Goal: Task Accomplishment & Management: Manage account settings

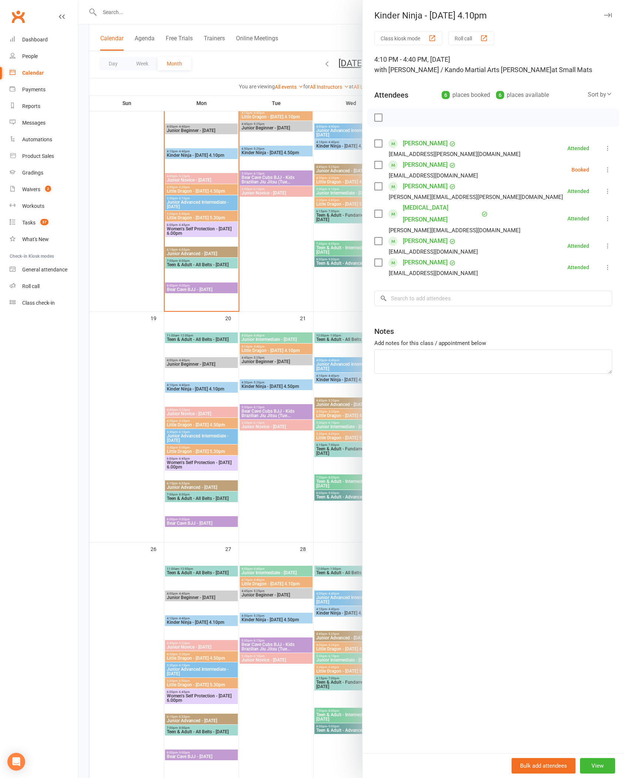
click at [622, 143] on div "Class kiosk mode Roll call 4:10 PM - 4:40 PM, [DATE] with [PERSON_NAME] / Kando…" at bounding box center [492, 392] width 261 height 722
click at [611, 145] on icon at bounding box center [607, 148] width 7 height 7
click at [578, 198] on link "Mark absent" at bounding box center [571, 192] width 79 height 15
click at [611, 169] on icon at bounding box center [607, 169] width 7 height 7
click at [574, 234] on link "Mark absent" at bounding box center [571, 228] width 79 height 15
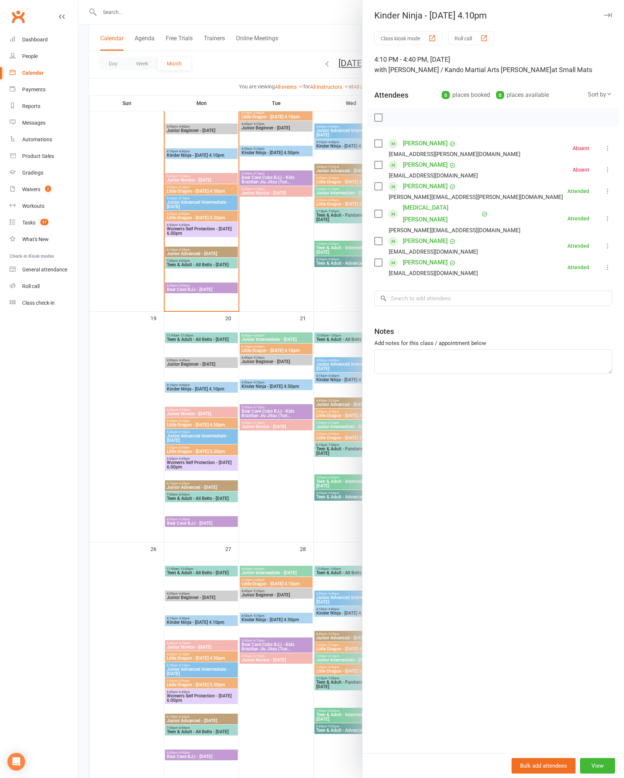
click at [111, 484] on div at bounding box center [350, 389] width 545 height 778
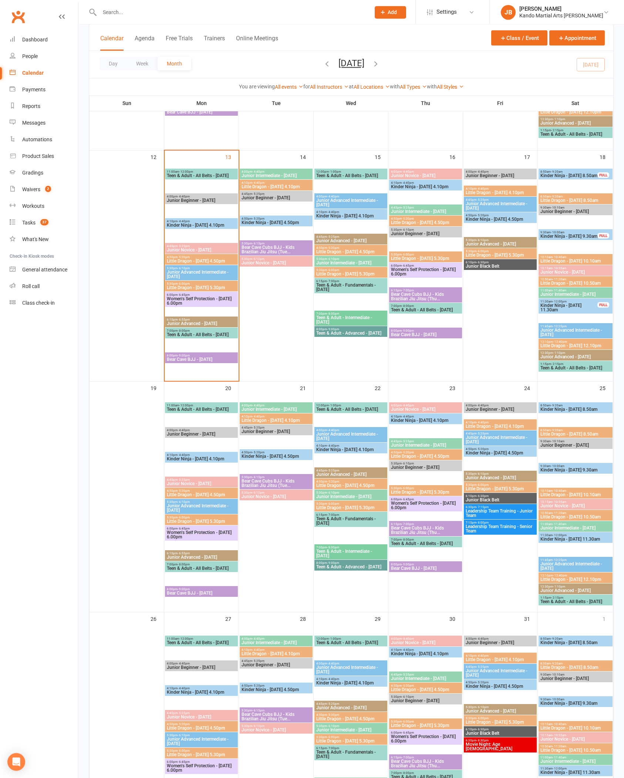
scroll to position [307, 0]
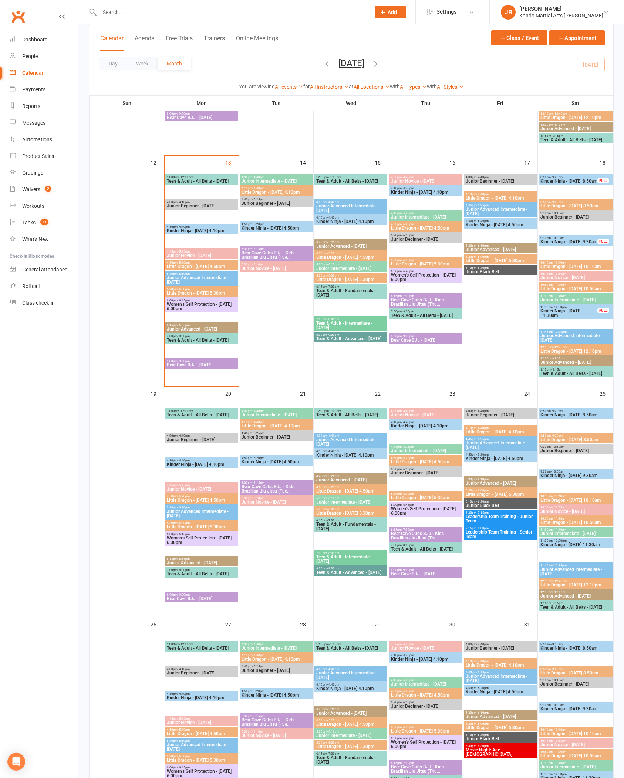
click at [177, 261] on span "4:50pm - 5:20pm" at bounding box center [201, 262] width 70 height 3
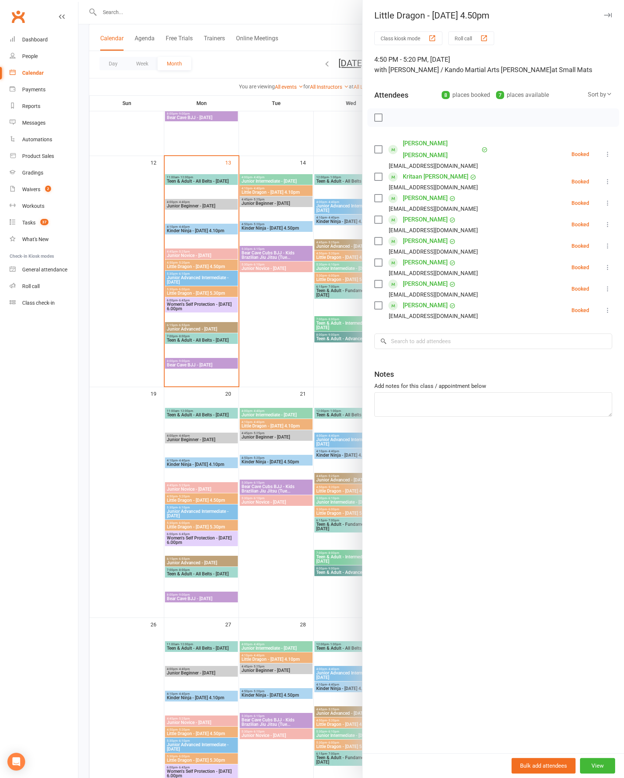
click at [604, 306] on icon at bounding box center [607, 309] width 7 height 7
click at [568, 347] on link "Check in" at bounding box center [571, 354] width 79 height 15
click at [611, 199] on icon at bounding box center [607, 202] width 7 height 7
click at [577, 240] on link "Check in" at bounding box center [571, 247] width 79 height 15
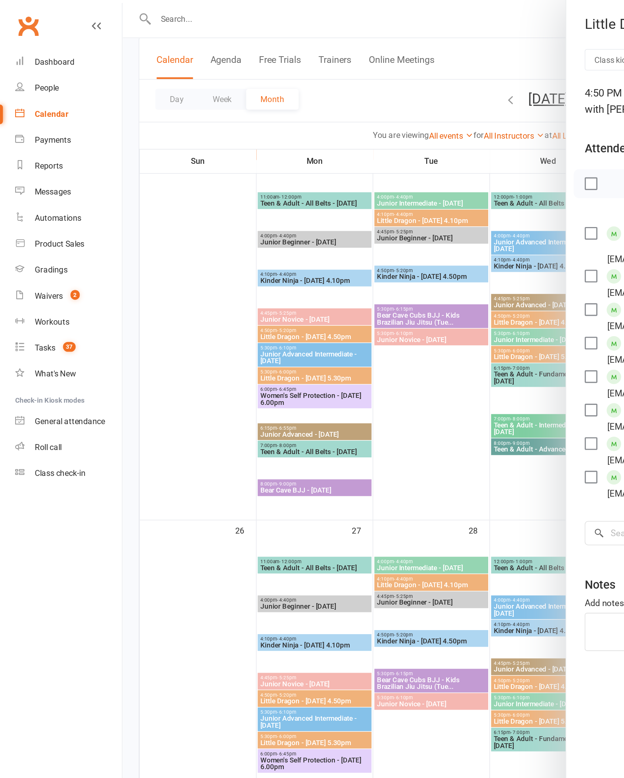
scroll to position [592, 0]
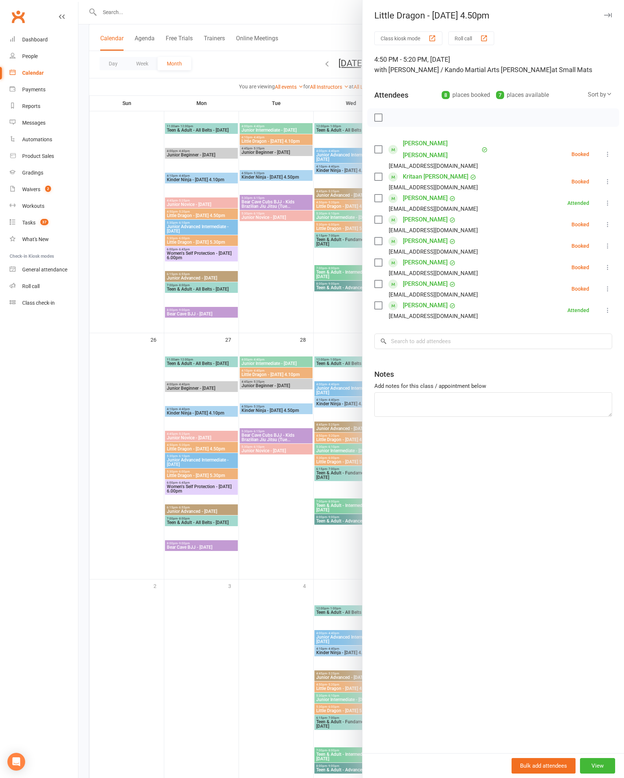
click at [610, 263] on button at bounding box center [607, 267] width 9 height 9
click at [564, 306] on link "Check in" at bounding box center [571, 311] width 79 height 15
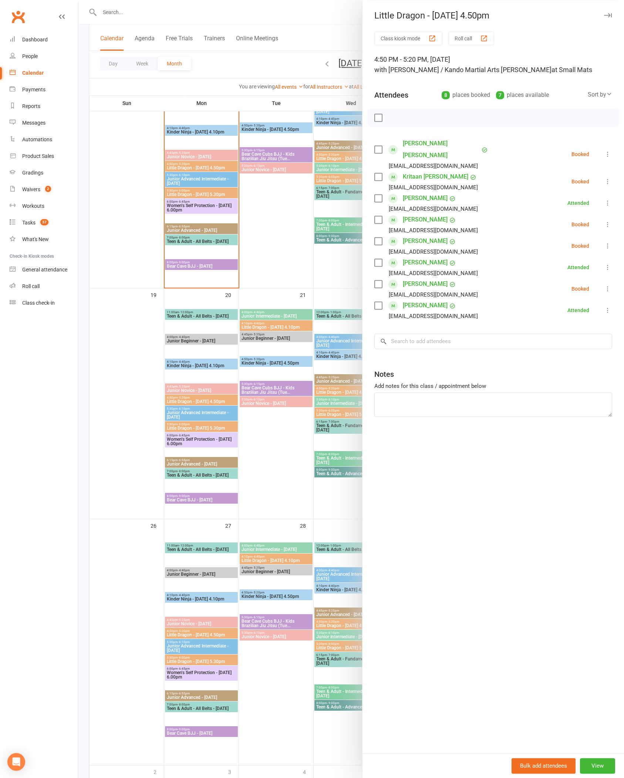
scroll to position [406, 0]
click at [611, 242] on icon at bounding box center [607, 245] width 7 height 7
click at [577, 282] on link "Check in" at bounding box center [571, 289] width 79 height 15
click at [610, 221] on icon at bounding box center [607, 224] width 7 height 7
click at [573, 265] on link "Check in" at bounding box center [571, 268] width 79 height 15
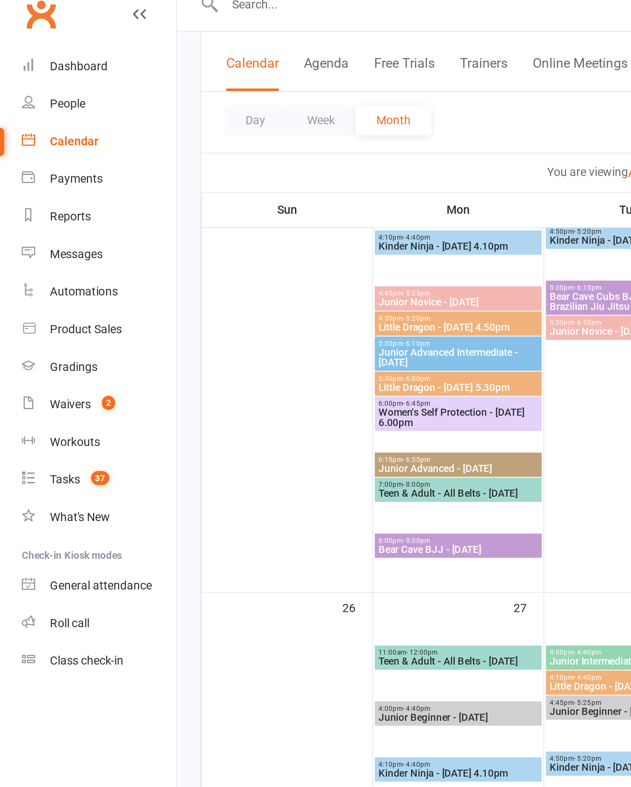
scroll to position [642, 0]
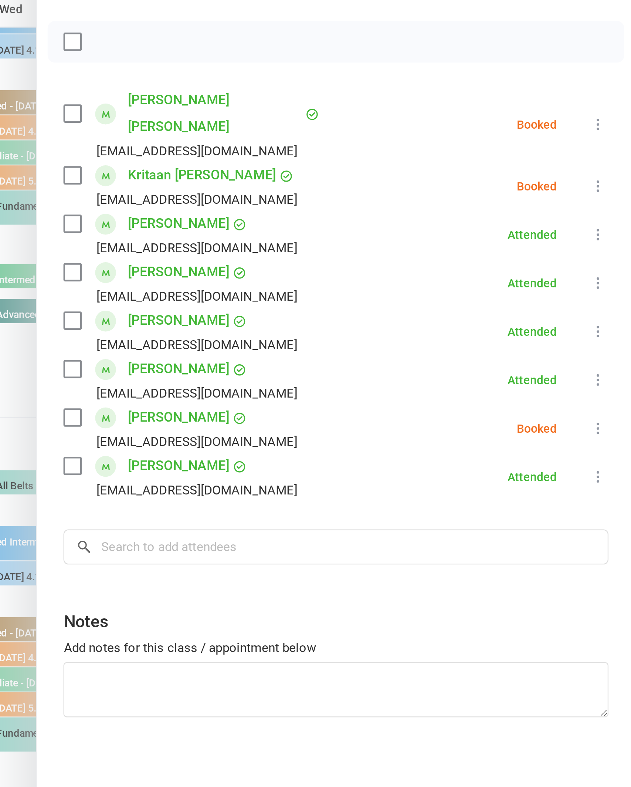
click at [611, 150] on icon at bounding box center [614, 153] width 7 height 7
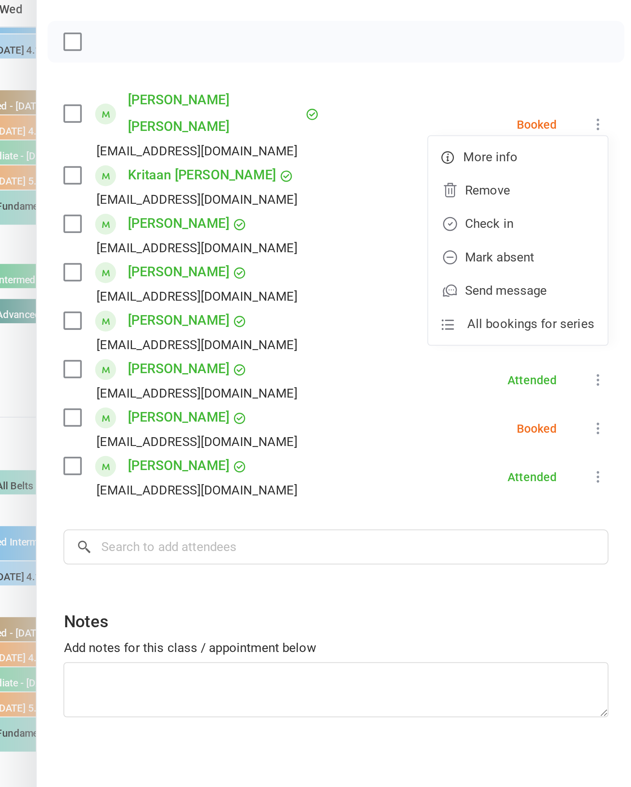
click at [539, 191] on link "Check in" at bounding box center [578, 198] width 79 height 15
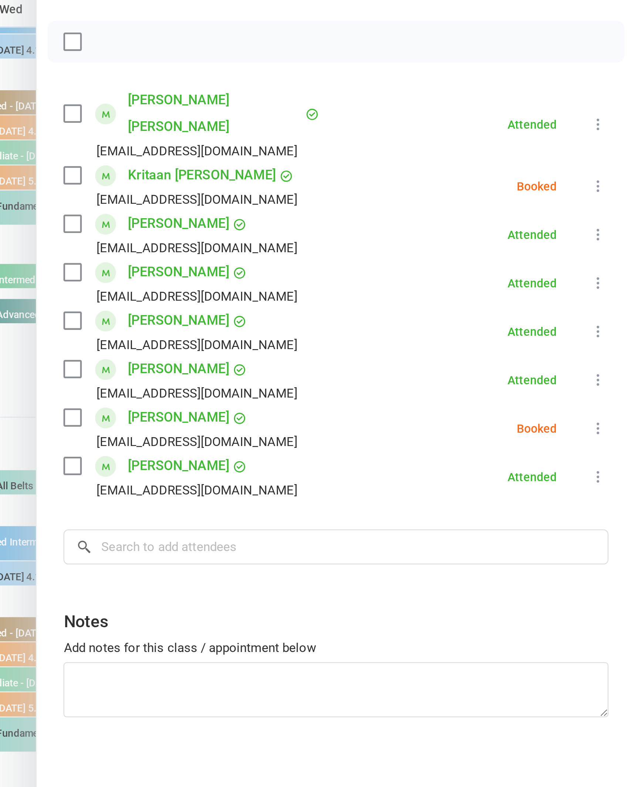
click at [611, 285] on icon at bounding box center [614, 288] width 7 height 7
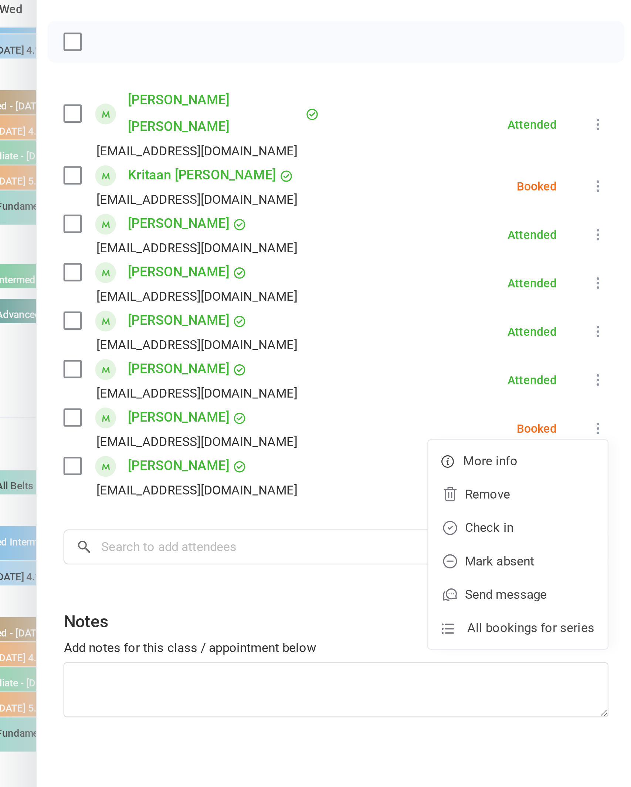
click at [539, 325] on link "Check in" at bounding box center [578, 332] width 79 height 15
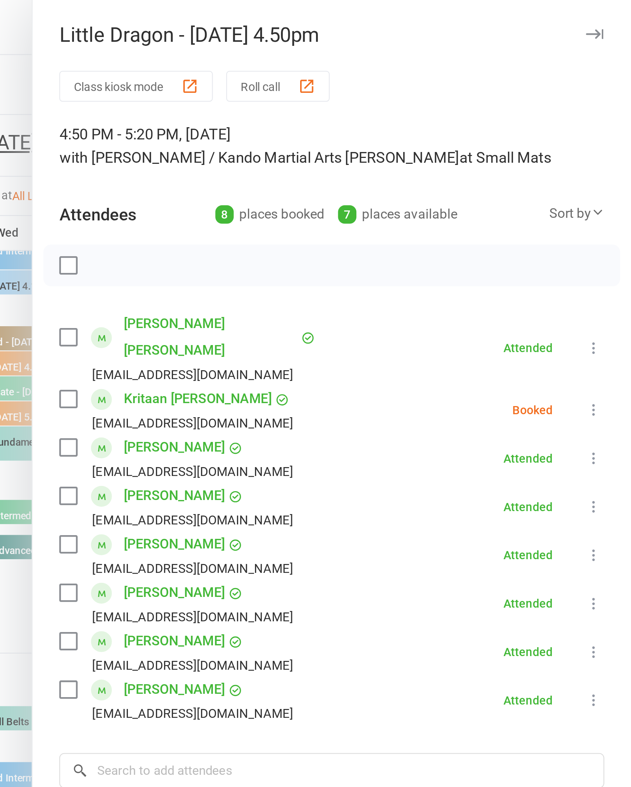
scroll to position [625, 0]
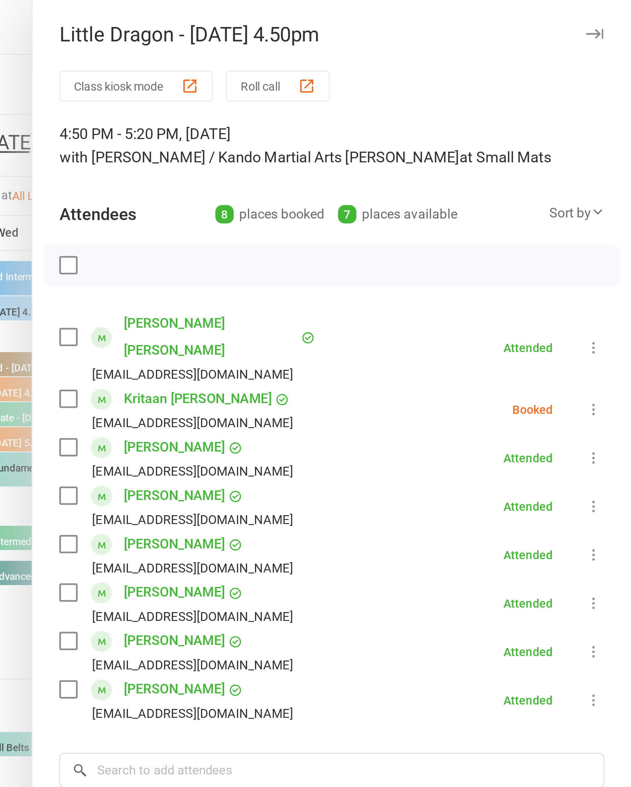
click at [611, 178] on icon at bounding box center [614, 181] width 7 height 7
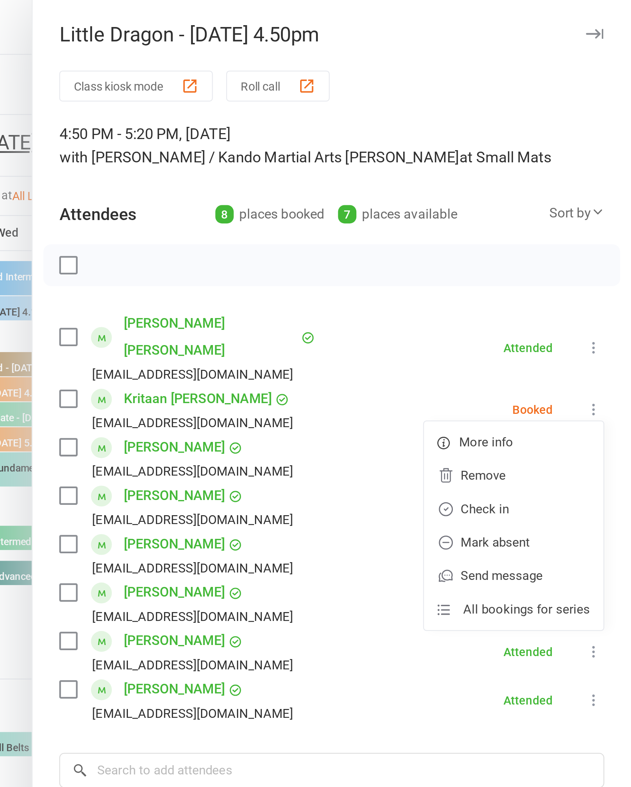
click at [611, 178] on icon at bounding box center [614, 181] width 7 height 7
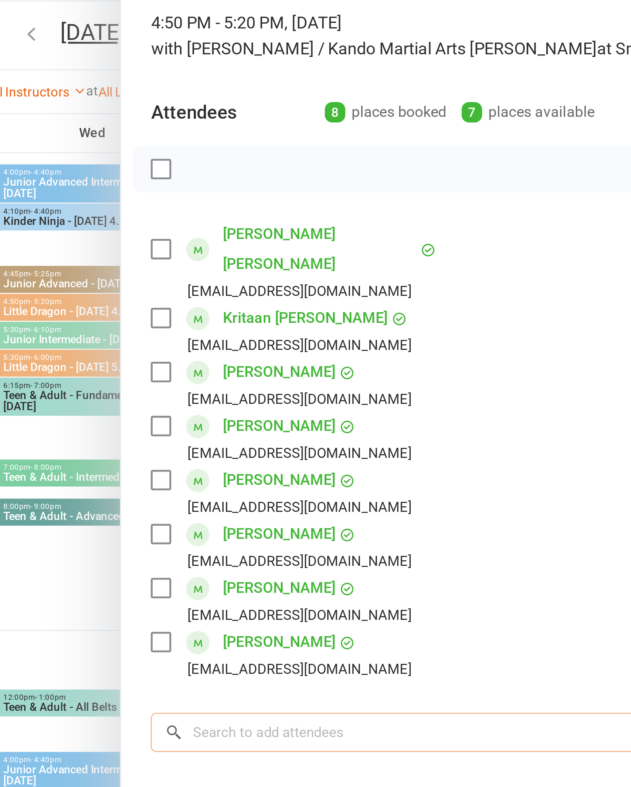
click at [378, 333] on input "search" at bounding box center [498, 341] width 241 height 16
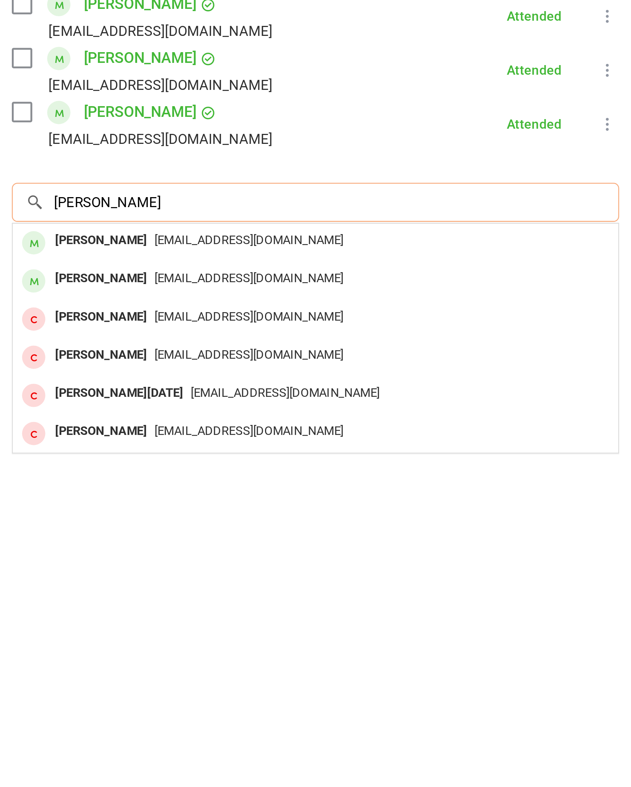
type input "[PERSON_NAME]"
click at [392, 366] on div "[PERSON_NAME]" at bounding box center [413, 371] width 43 height 11
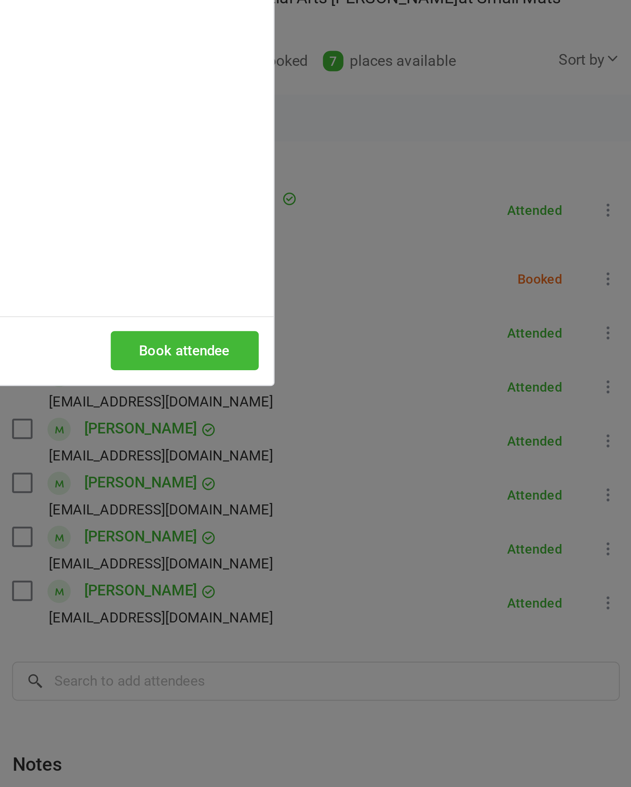
scroll to position [593, 0]
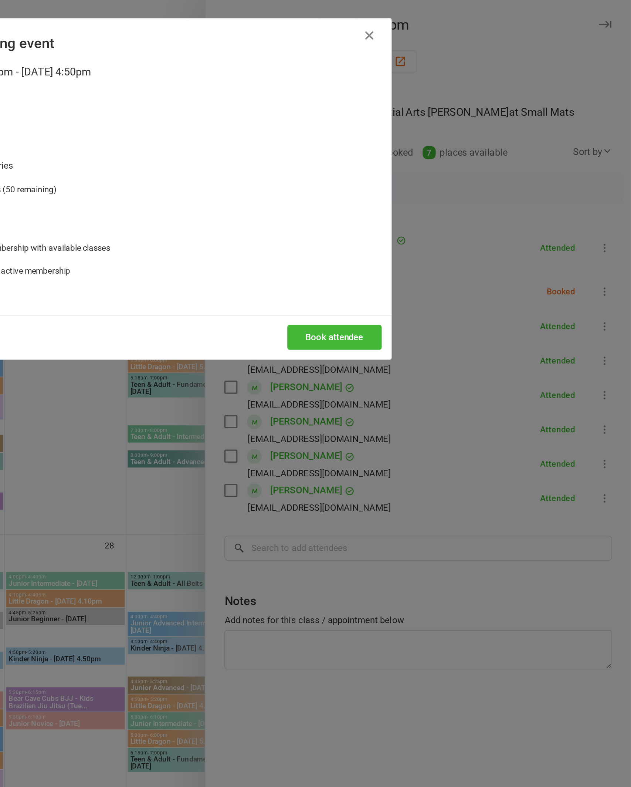
click at [417, 218] on button "Book attendee" at bounding box center [446, 210] width 59 height 16
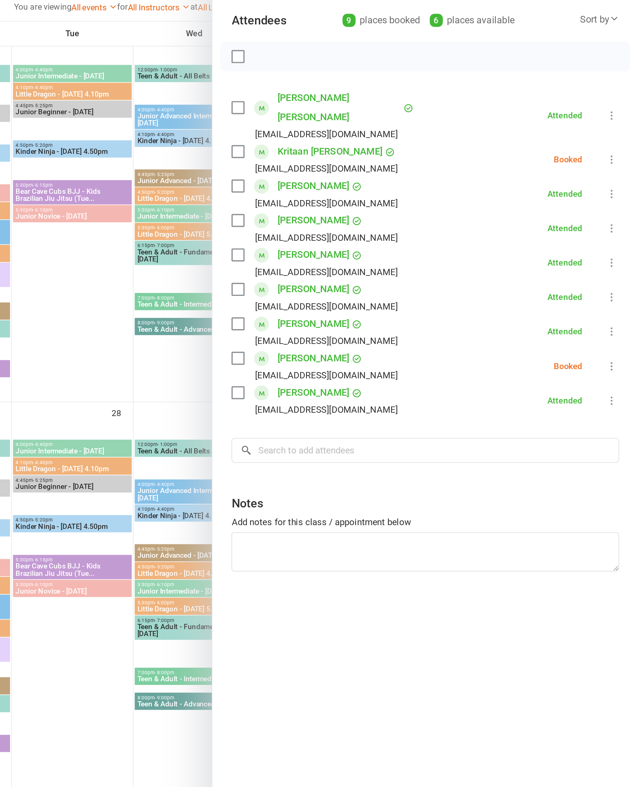
click at [406, 299] on link "[PERSON_NAME]" at bounding box center [428, 305] width 45 height 12
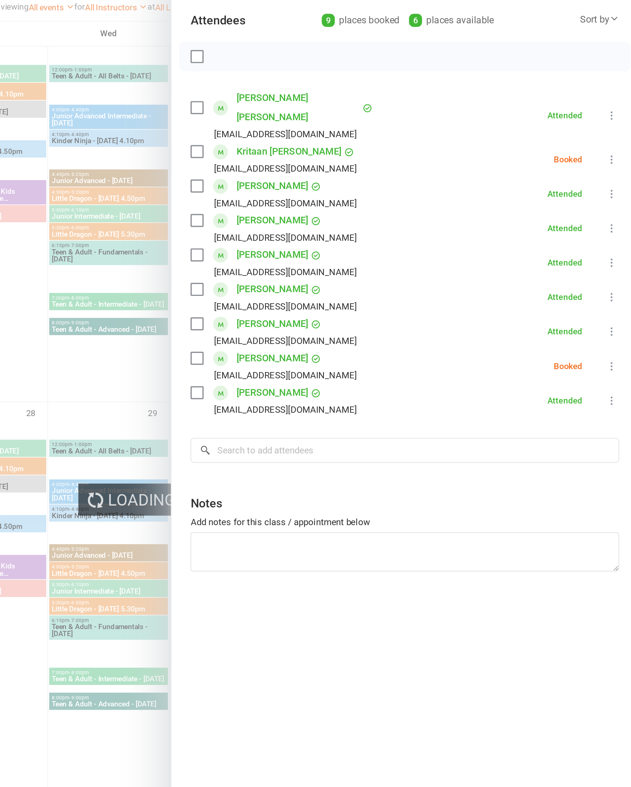
click at [381, 299] on link "[PERSON_NAME]" at bounding box center [403, 305] width 45 height 12
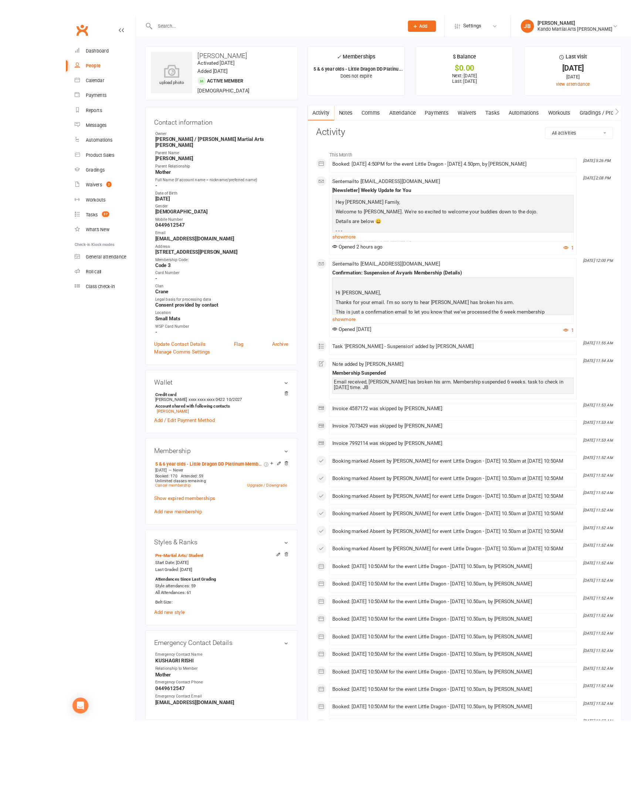
scroll to position [6, 0]
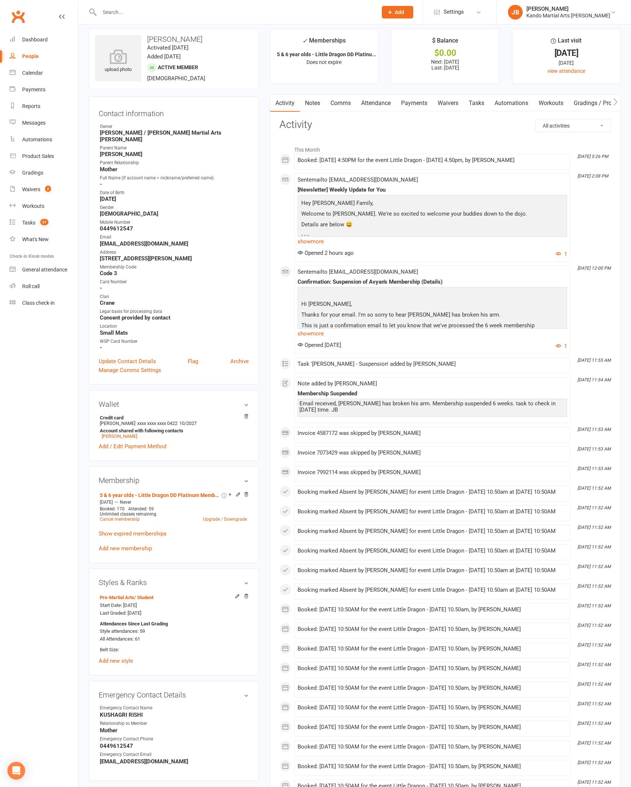
click at [24, 105] on div "Reports" at bounding box center [31, 106] width 18 height 6
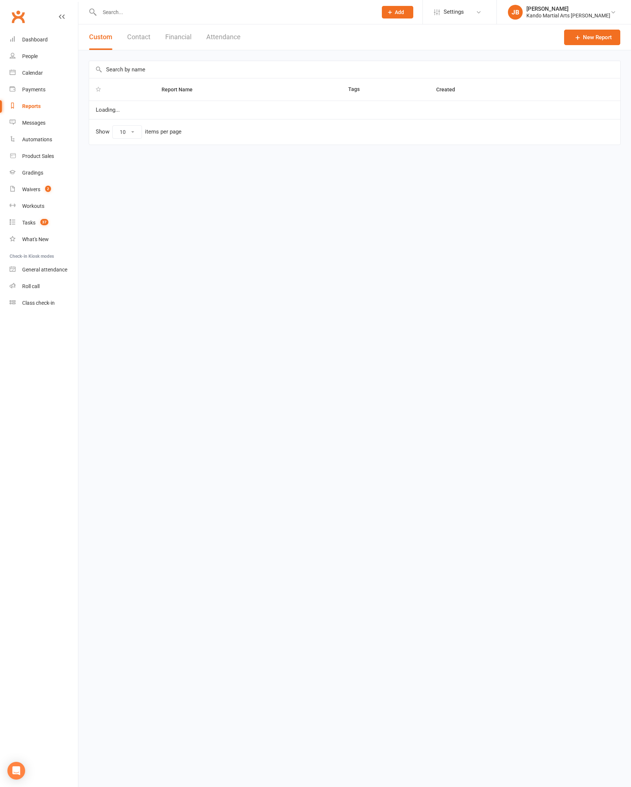
select select "100"
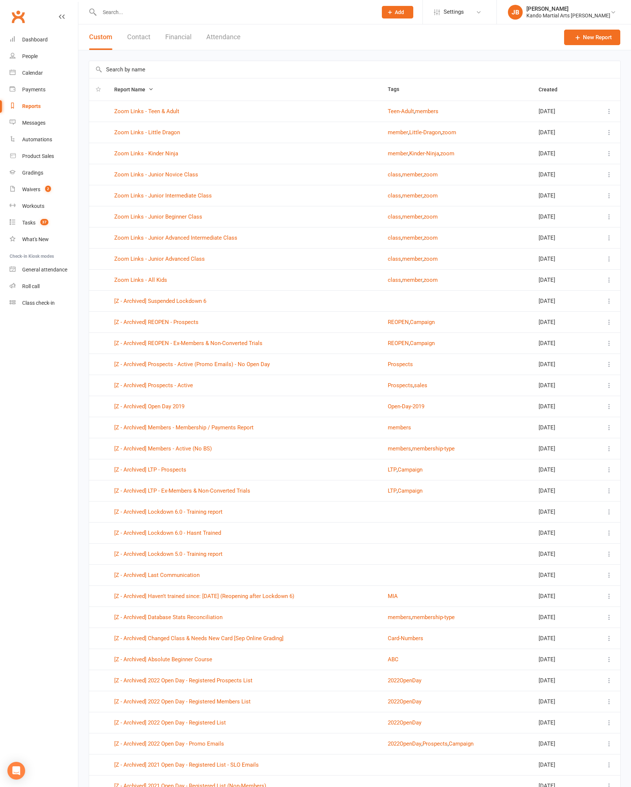
click at [31, 79] on link "Calendar" at bounding box center [44, 73] width 68 height 17
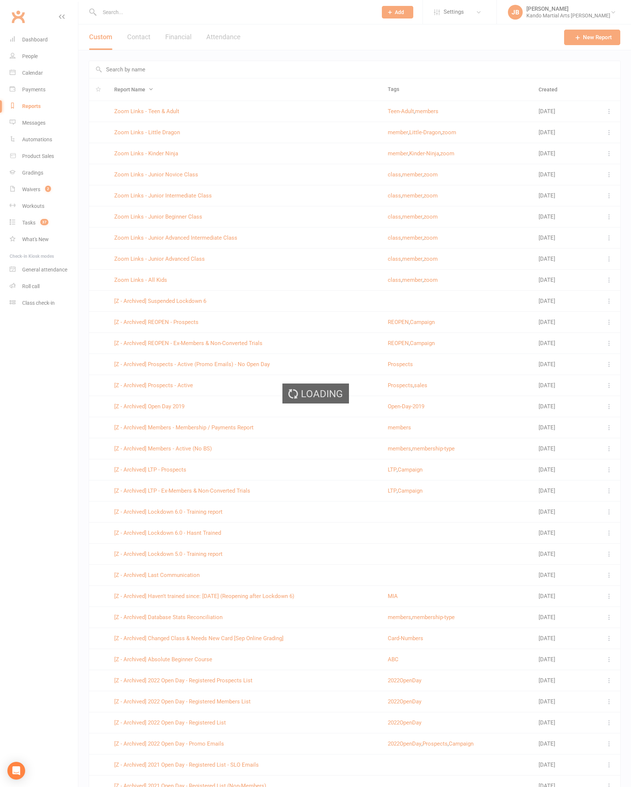
click at [31, 71] on div "Loading" at bounding box center [315, 393] width 631 height 787
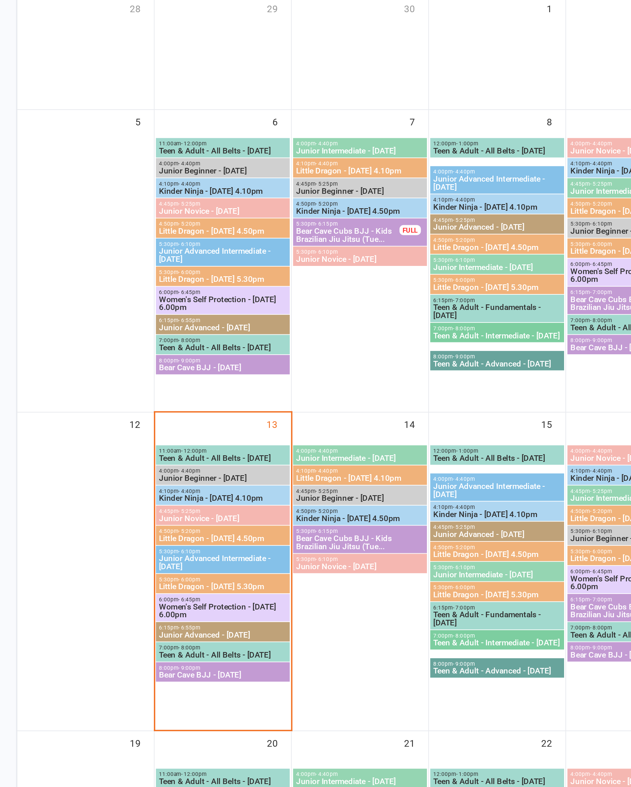
click at [167, 454] on span "Little Dragon - [DATE] 4.50pm" at bounding box center [202, 456] width 71 height 4
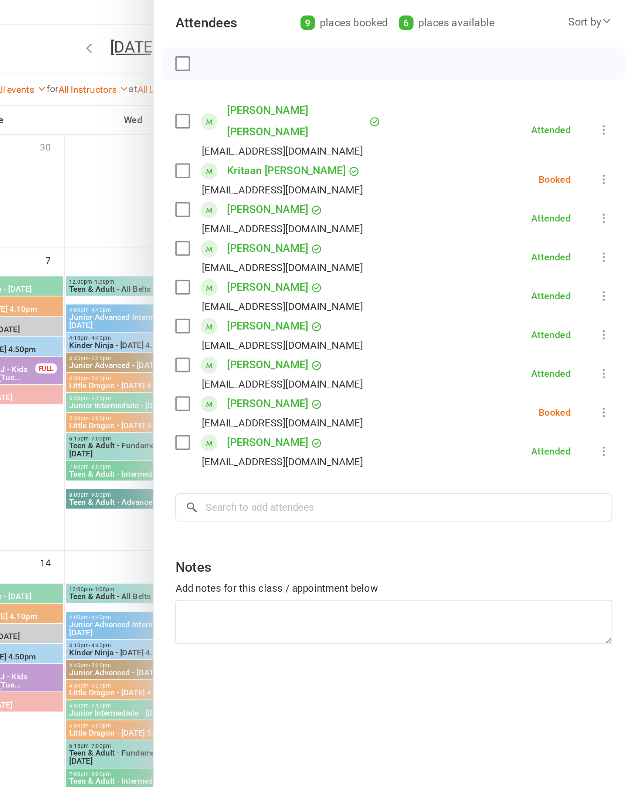
click at [611, 306] on icon at bounding box center [614, 309] width 7 height 7
click at [539, 347] on link "Check in" at bounding box center [578, 354] width 79 height 15
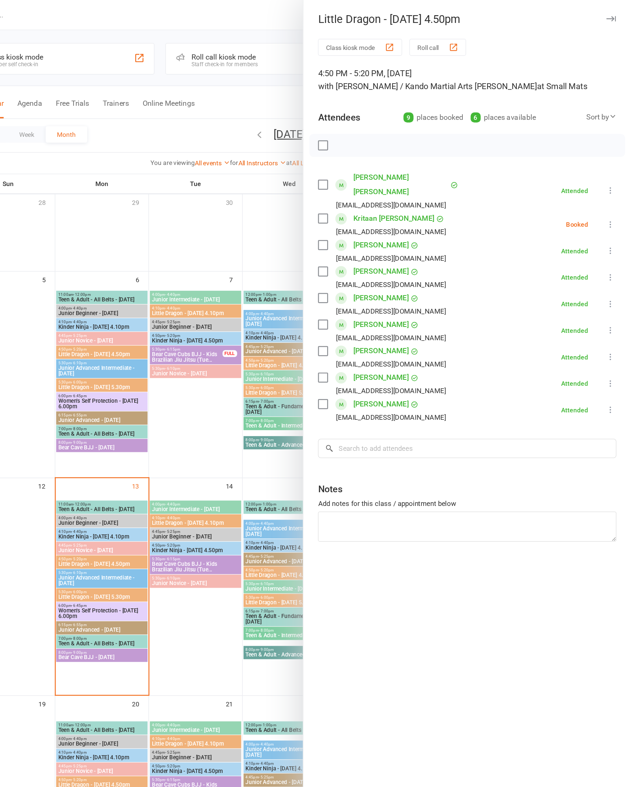
click at [91, 475] on div at bounding box center [354, 393] width 553 height 787
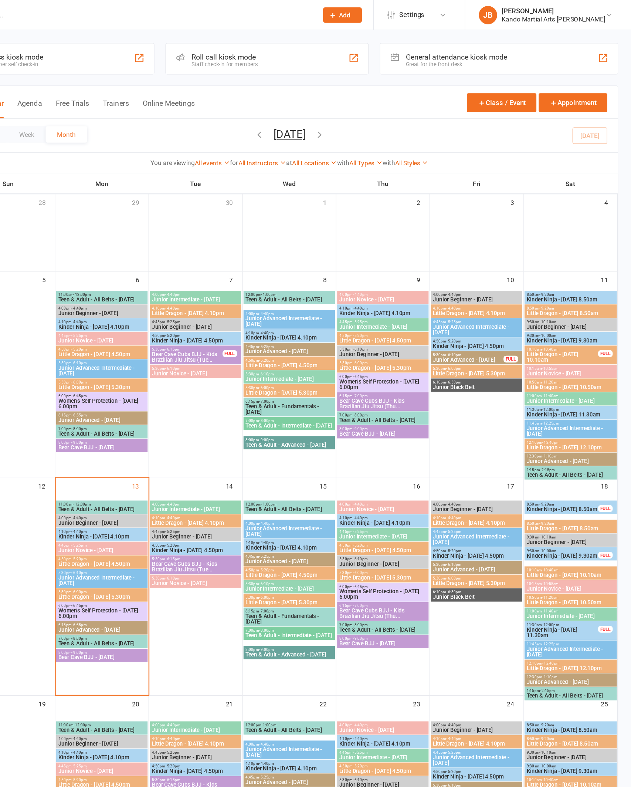
click at [167, 479] on span "5:30pm - 6:00pm" at bounding box center [202, 478] width 71 height 3
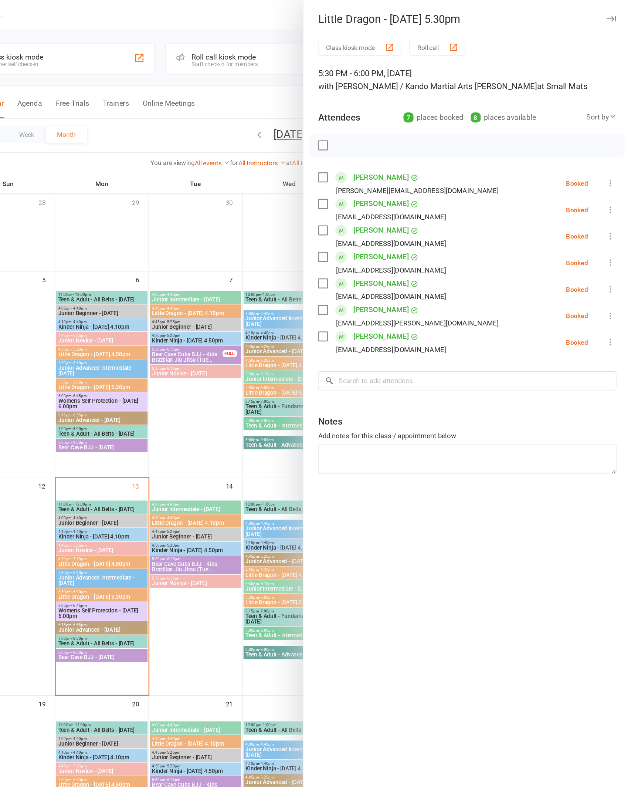
click at [611, 257] on icon at bounding box center [614, 255] width 7 height 7
click at [539, 300] on link "Check in" at bounding box center [578, 299] width 79 height 15
click at [610, 280] on button at bounding box center [614, 276] width 9 height 9
click at [539, 320] on link "Check in" at bounding box center [578, 320] width 79 height 15
click at [611, 209] on icon at bounding box center [614, 212] width 7 height 7
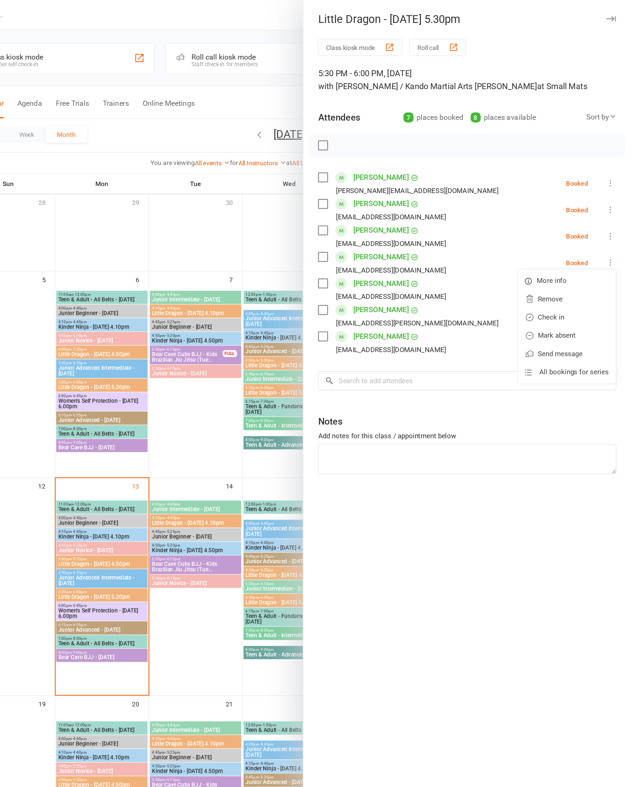
click at [539, 263] on link "Check in" at bounding box center [578, 256] width 79 height 15
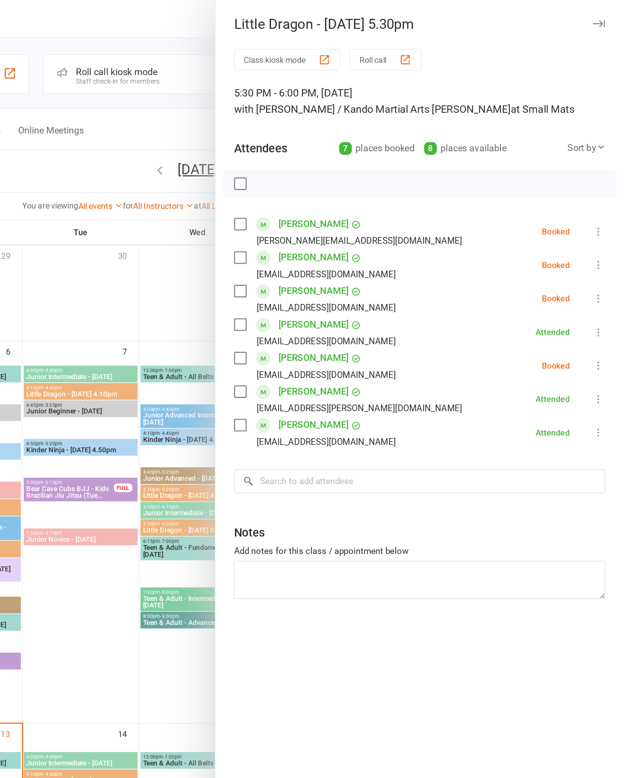
click at [603, 144] on button at bounding box center [607, 148] width 9 height 9
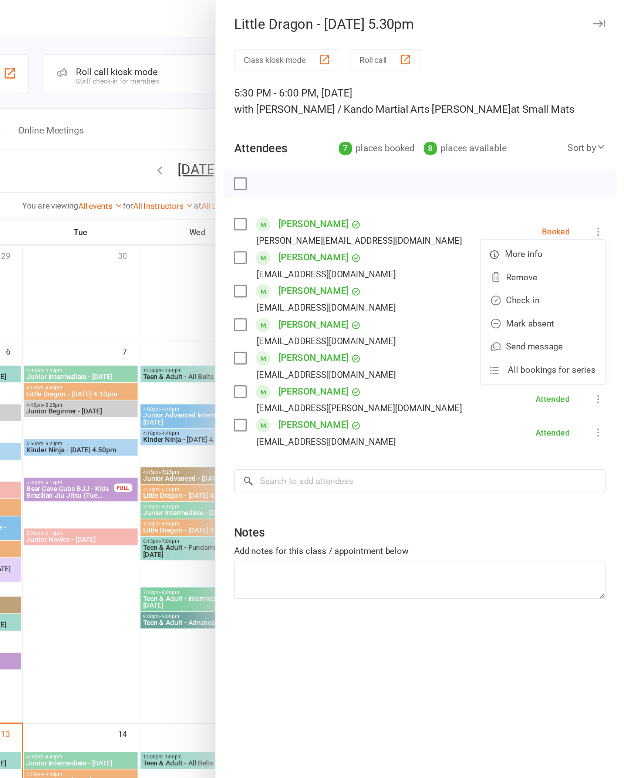
click at [532, 200] on link "Check in" at bounding box center [571, 192] width 79 height 15
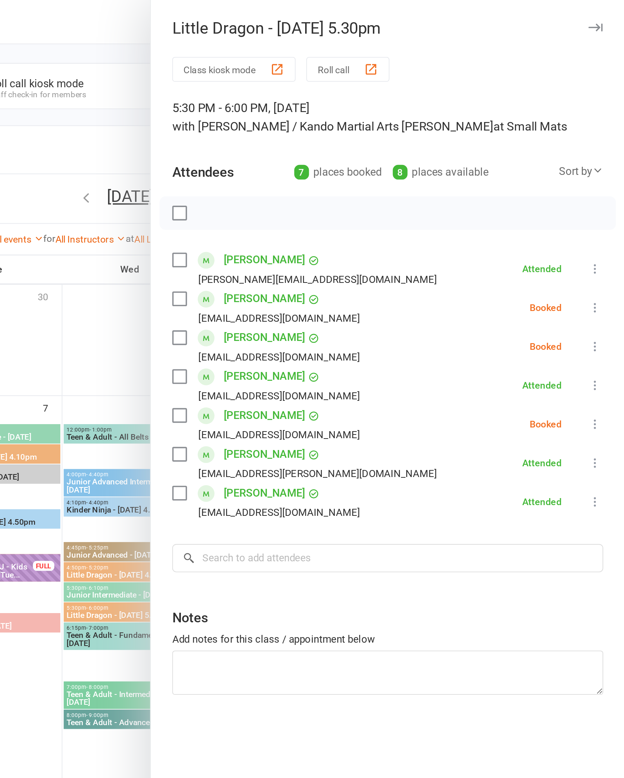
click at [604, 191] on icon at bounding box center [607, 190] width 7 height 7
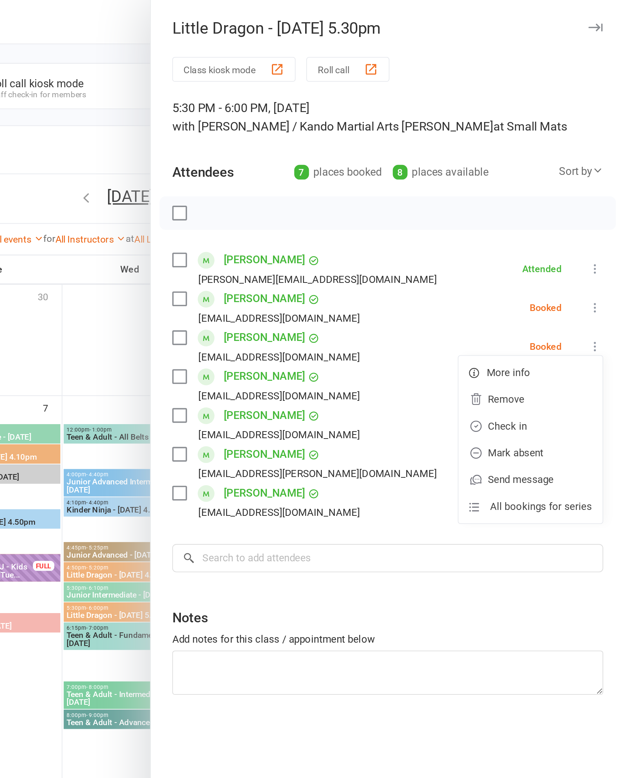
click at [532, 240] on link "Check in" at bounding box center [571, 235] width 79 height 15
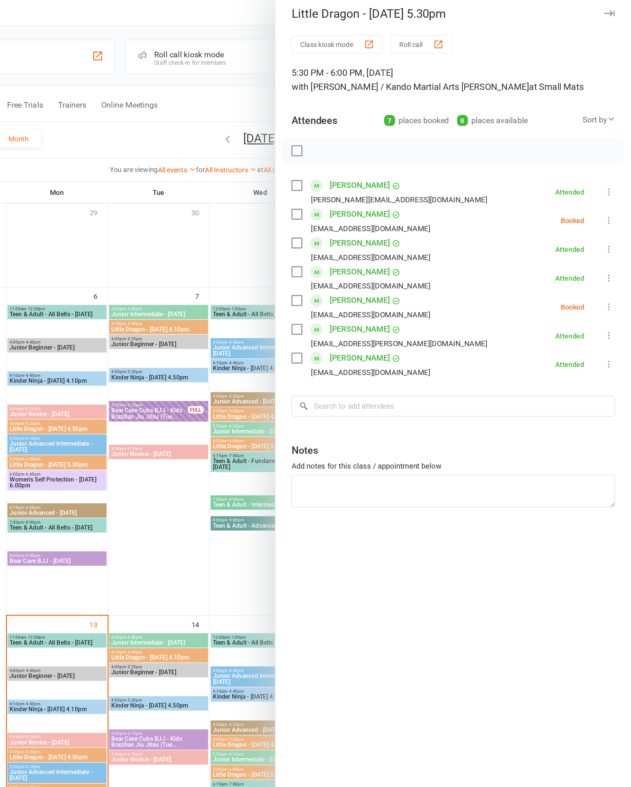
click at [611, 166] on icon at bounding box center [614, 169] width 7 height 7
click at [539, 211] on link "Check in" at bounding box center [578, 213] width 79 height 15
click at [610, 230] on button at bounding box center [614, 234] width 9 height 9
click at [539, 276] on link "Check in" at bounding box center [578, 278] width 79 height 15
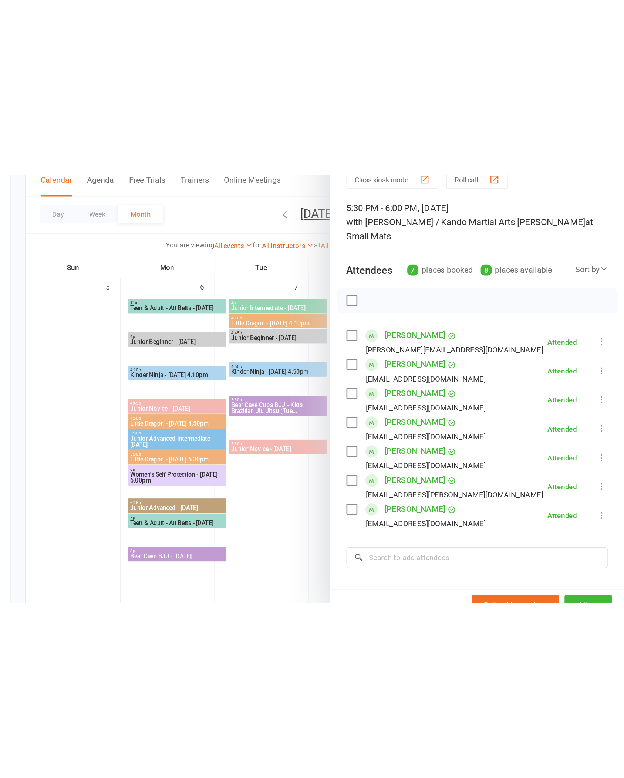
scroll to position [51, 0]
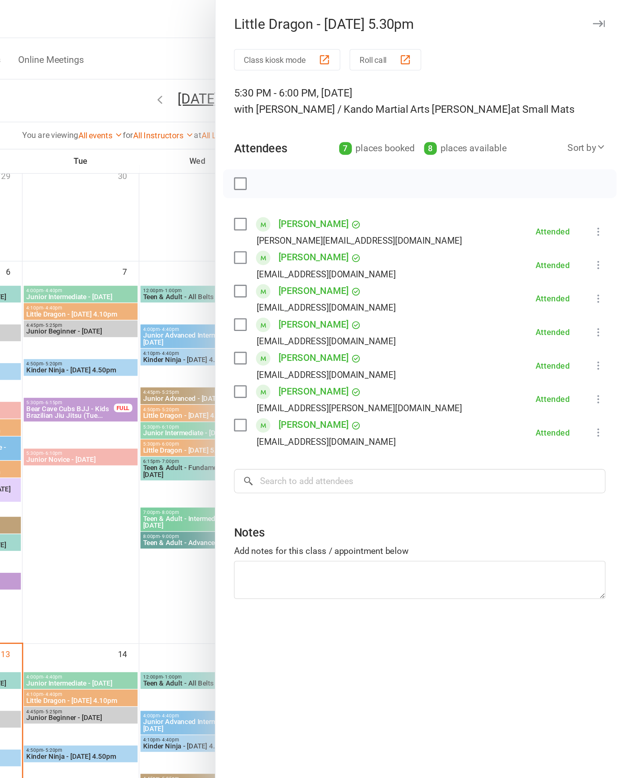
click at [362, 298] on div "Class kiosk mode Roll call 5:30 PM - 6:00 PM, [DATE] with [PERSON_NAME] / Kando…" at bounding box center [492, 392] width 261 height 722
click at [374, 306] on input "search" at bounding box center [493, 308] width 238 height 16
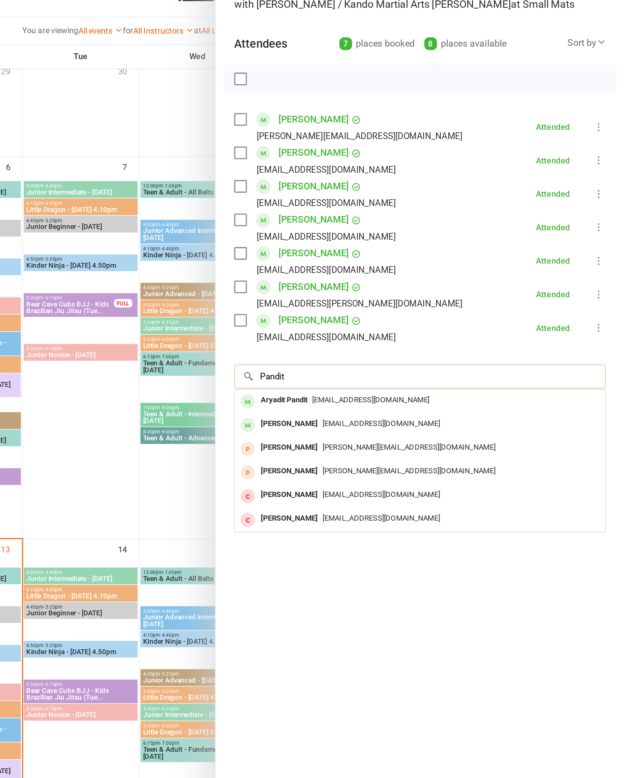
type input "Pandit"
click at [374, 316] on div "Aryadit Pandit [EMAIL_ADDRESS][DOMAIN_NAME]" at bounding box center [492, 323] width 237 height 15
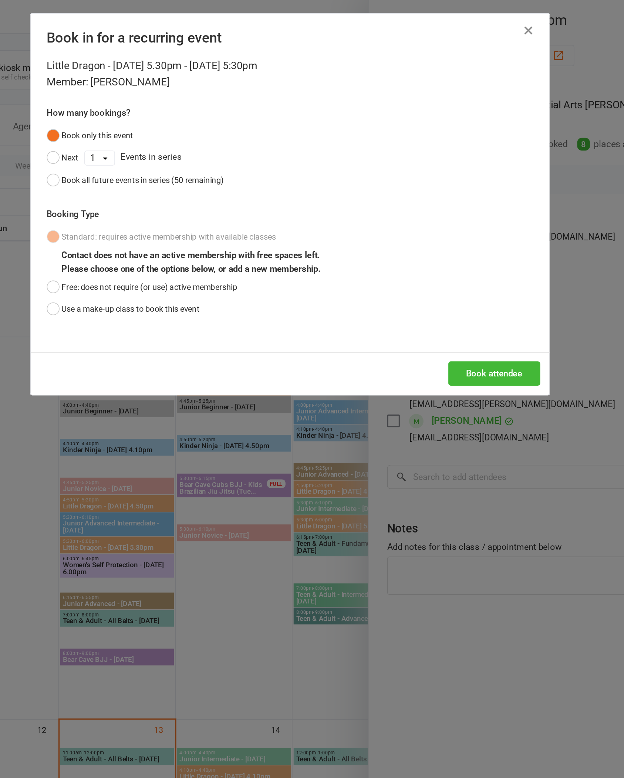
scroll to position [0, 0]
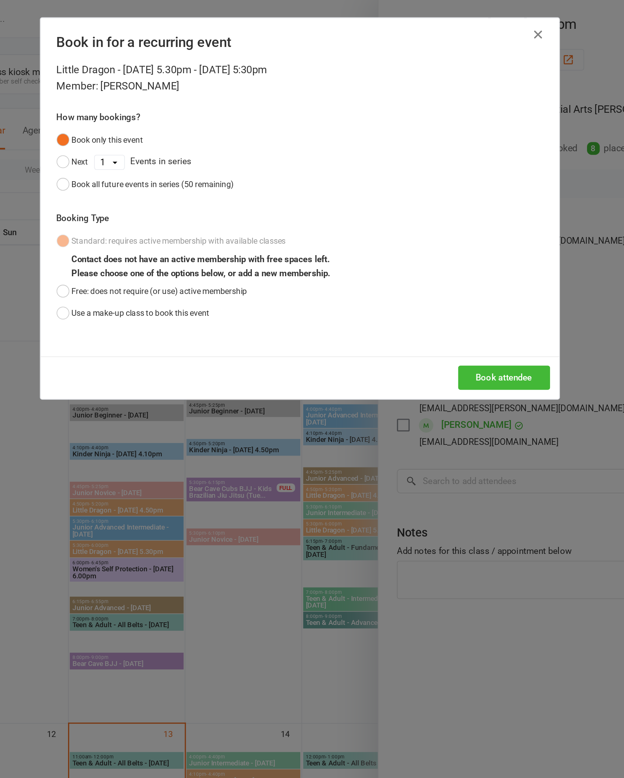
click at [166, 122] on div "Book all future events in series (50 remaining)" at bounding box center [218, 118] width 104 height 8
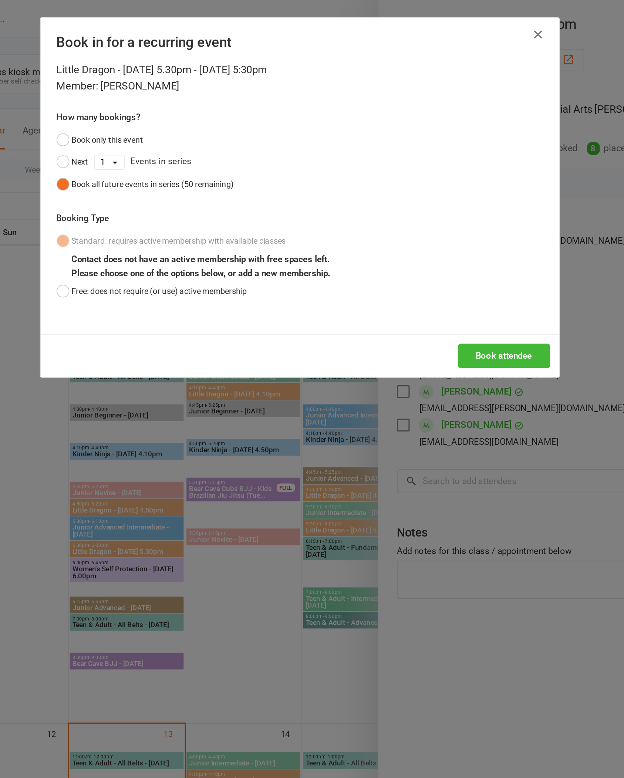
click at [413, 235] on button "Book attendee" at bounding box center [442, 228] width 59 height 16
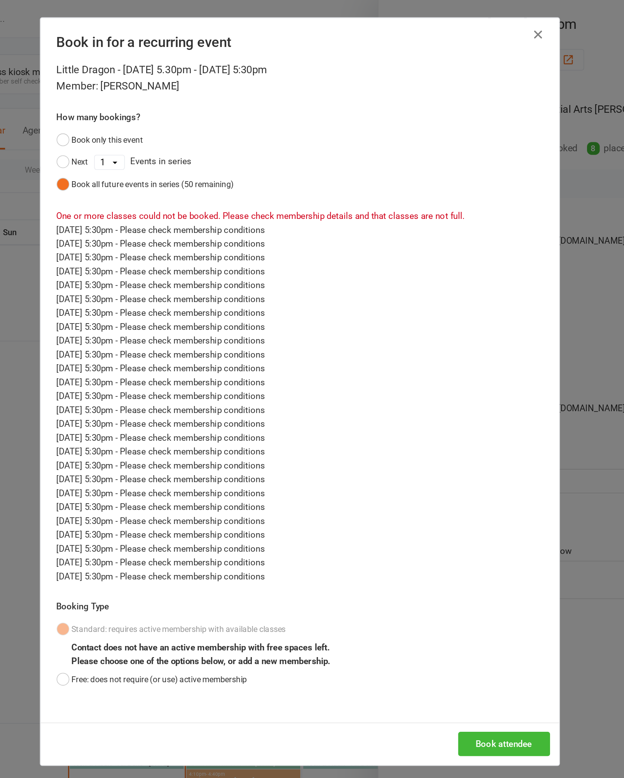
click at [460, 23] on icon "button" at bounding box center [464, 22] width 9 height 9
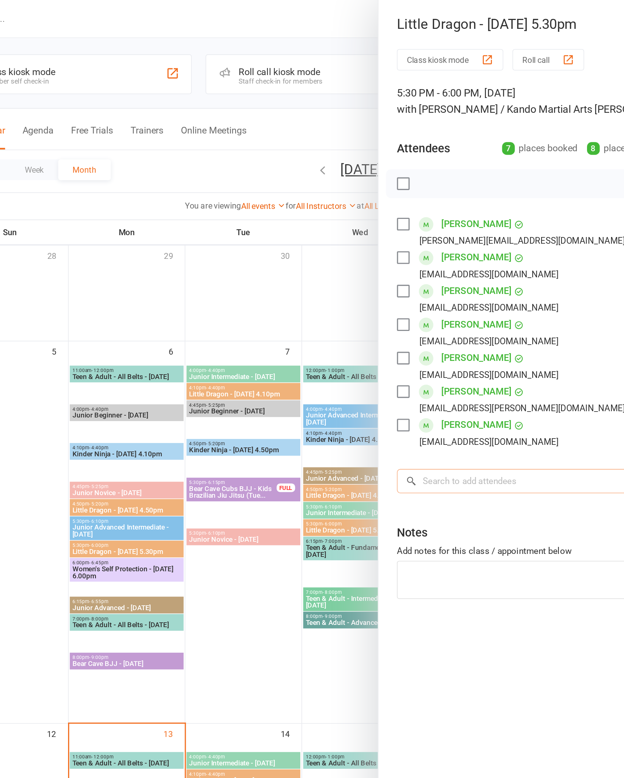
click at [374, 305] on input "search" at bounding box center [493, 308] width 238 height 16
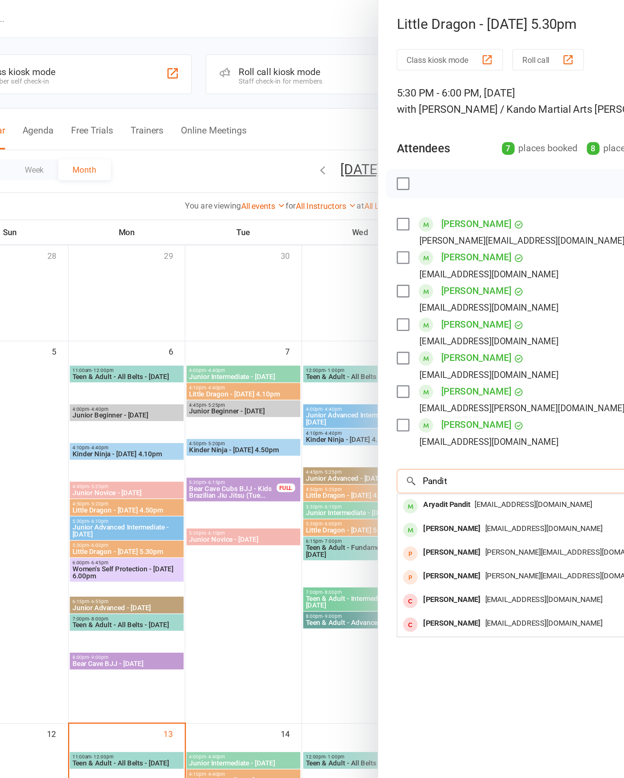
type input "Pandit"
click at [388, 320] on div "Aryadit Pandit" at bounding box center [406, 323] width 36 height 11
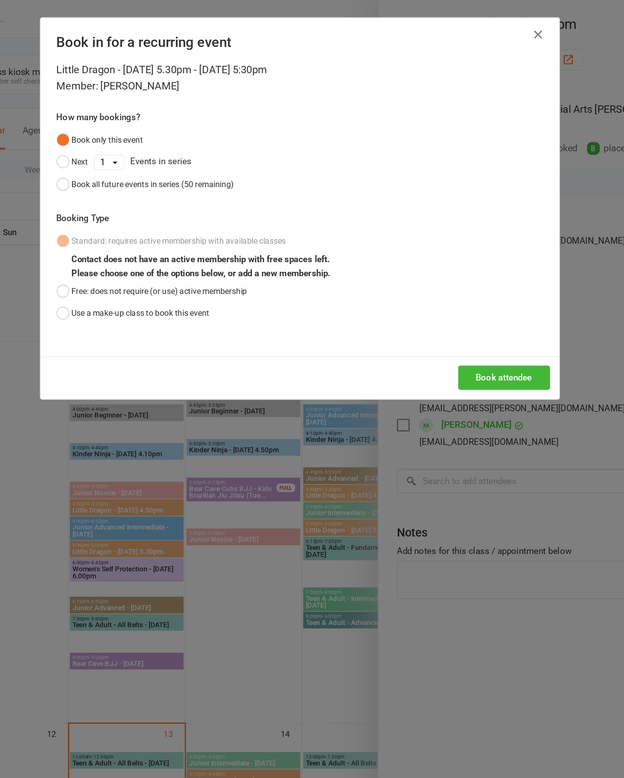
click at [156, 207] on button "Use a make-up class to book this event" at bounding box center [205, 200] width 98 height 14
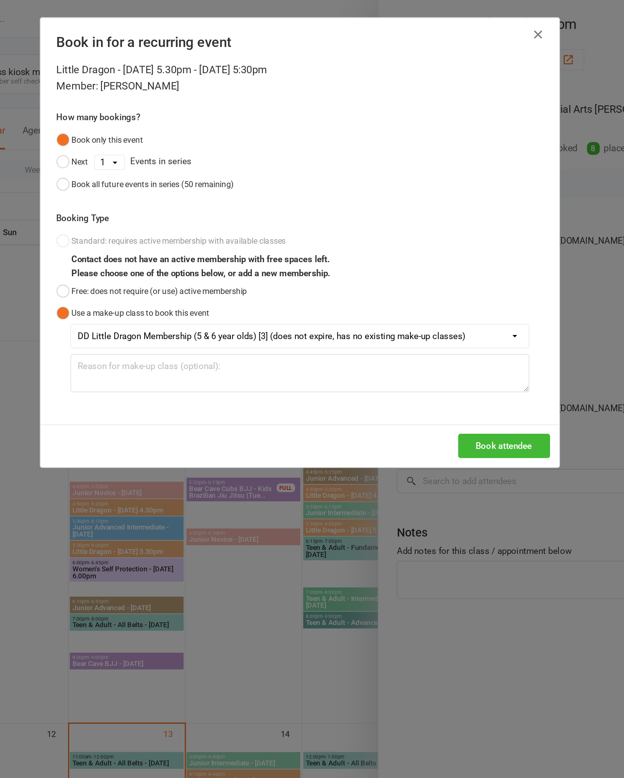
click at [413, 293] on button "Book attendee" at bounding box center [442, 286] width 59 height 16
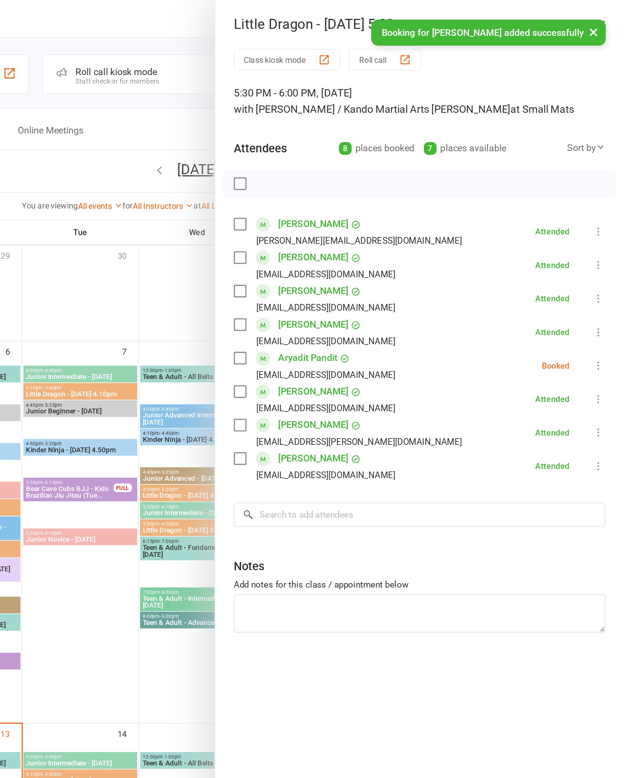
scroll to position [0, 187]
click at [603, 231] on button at bounding box center [607, 234] width 9 height 9
click at [532, 278] on link "Check in" at bounding box center [571, 278] width 79 height 15
